Goal: Transaction & Acquisition: Purchase product/service

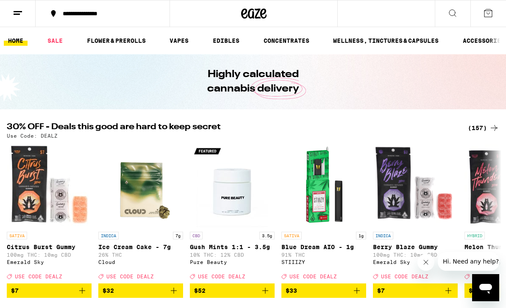
click at [186, 39] on link "VAPES" at bounding box center [179, 41] width 28 height 10
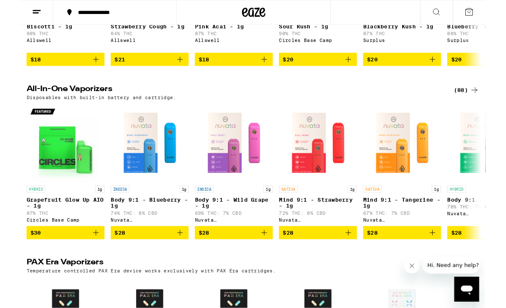
scroll to position [214, 0]
click at [492, 103] on icon at bounding box center [494, 98] width 10 height 10
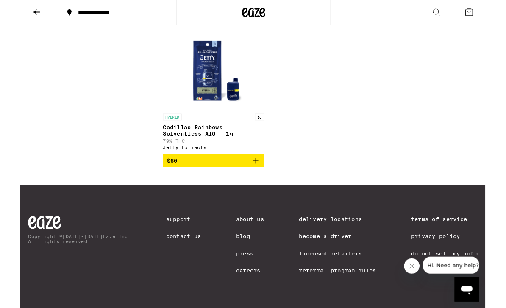
scroll to position [4660, 0]
